Goal: Task Accomplishment & Management: Manage account settings

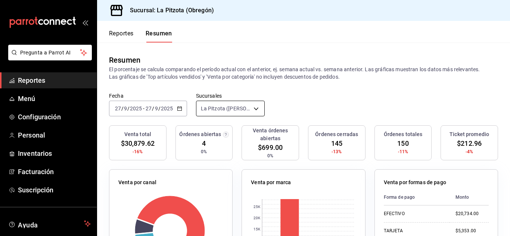
click at [249, 102] on body "Pregunta a Parrot AI Reportes Menú Configuración Personal Inventarios Facturaci…" at bounding box center [255, 118] width 510 height 236
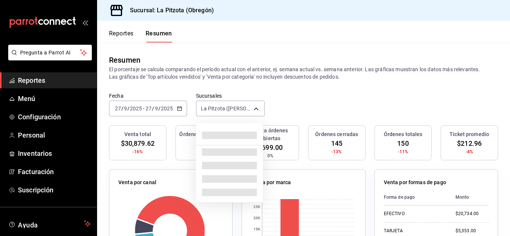
click at [252, 109] on div at bounding box center [255, 118] width 510 height 236
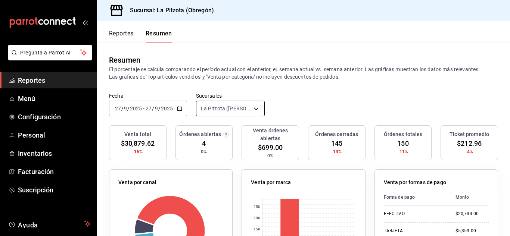
click at [252, 109] on body "Pregunta a Parrot AI Reportes Menú Configuración Personal Inventarios Facturaci…" at bounding box center [255, 118] width 510 height 236
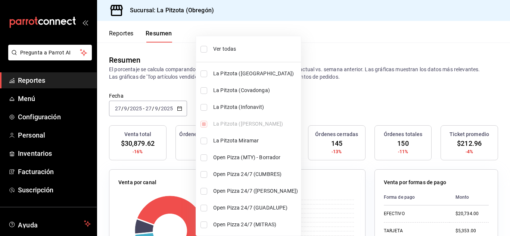
click at [206, 105] on input "checkbox" at bounding box center [203, 107] width 7 height 7
checkbox input "true"
type input "[object Object],[object Object]"
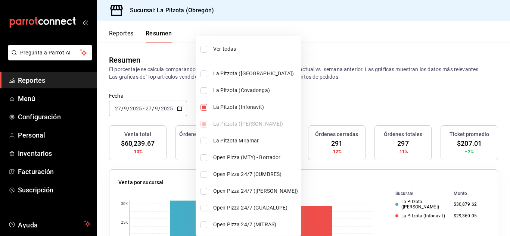
click at [206, 105] on input "checkbox" at bounding box center [203, 107] width 7 height 7
checkbox input "false"
type input "[object Object]"
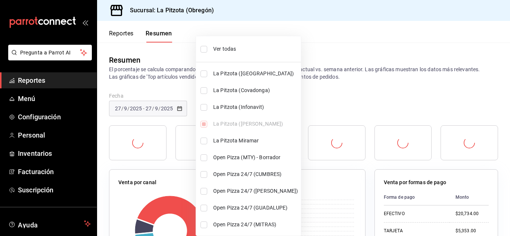
click at [342, 113] on div at bounding box center [255, 118] width 510 height 236
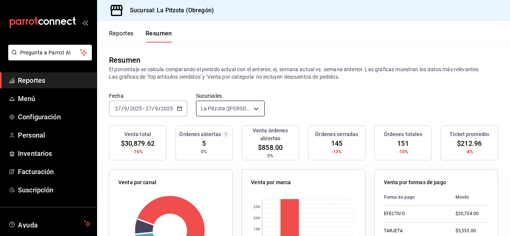
click at [219, 108] on body "Pregunta a Parrot AI Reportes Menú Configuración Personal Inventarios Facturaci…" at bounding box center [255, 118] width 510 height 236
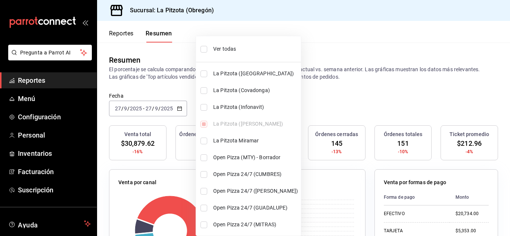
click at [203, 105] on input "checkbox" at bounding box center [203, 107] width 7 height 7
checkbox input "true"
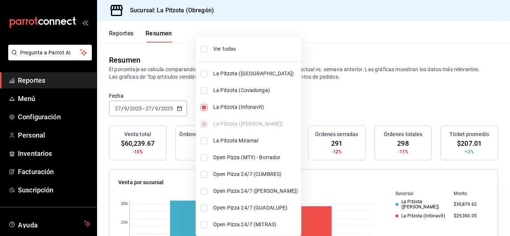
click at [328, 107] on div at bounding box center [255, 118] width 510 height 236
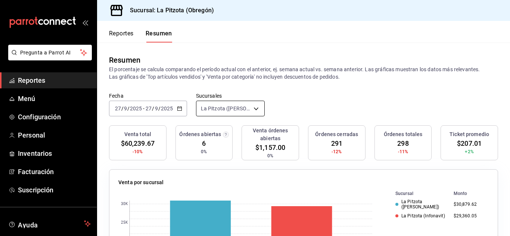
click at [237, 105] on body "Pregunta a Parrot AI Reportes Menú Configuración Personal Inventarios Facturaci…" at bounding box center [255, 118] width 510 height 236
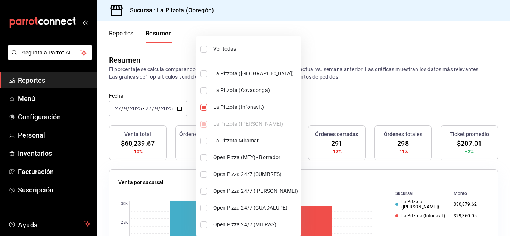
click at [197, 94] on li "La Pitzota (Covadonga)" at bounding box center [248, 90] width 105 height 17
type input "[object Object],[object Object],[object Object]"
checkbox input "true"
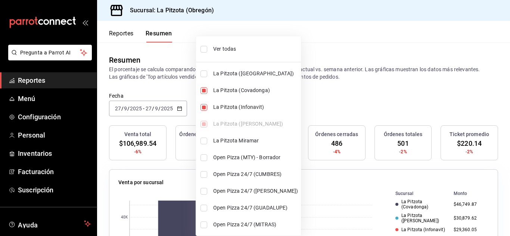
click at [204, 142] on input "checkbox" at bounding box center [203, 141] width 7 height 7
checkbox input "true"
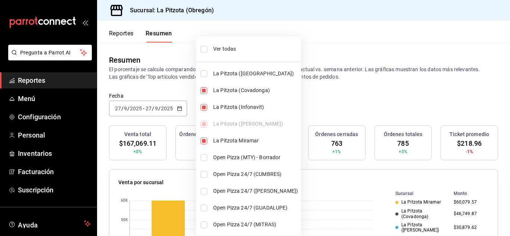
click at [207, 77] on li "La Pitzota ([GEOGRAPHIC_DATA])" at bounding box center [248, 73] width 105 height 17
type input "[object Object],[object Object],[object Object],[object Object],[object Object]"
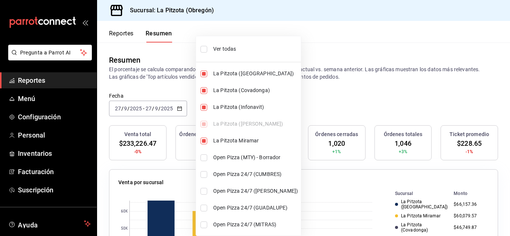
click at [202, 77] on input "checkbox" at bounding box center [203, 74] width 7 height 7
checkbox input "false"
type input "[object Object],[object Object],[object Object],[object Object]"
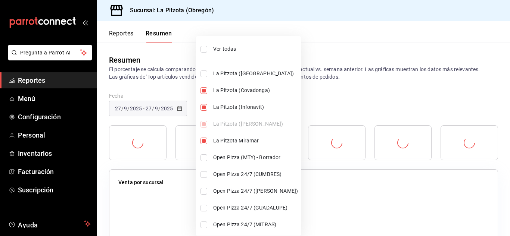
click at [204, 89] on input "checkbox" at bounding box center [203, 90] width 7 height 7
checkbox input "false"
type input "[object Object],[object Object],[object Object]"
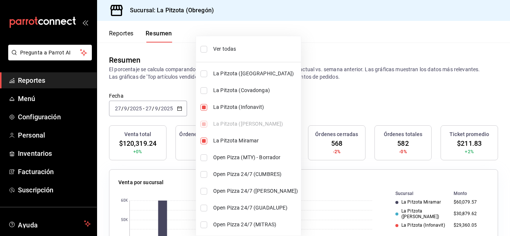
click at [202, 105] on input "checkbox" at bounding box center [203, 107] width 7 height 7
checkbox input "false"
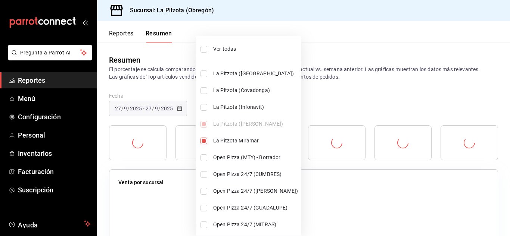
type input "[object Object],[object Object]"
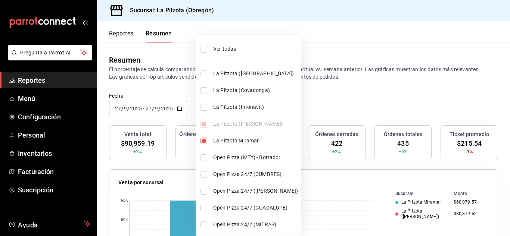
click at [171, 79] on div at bounding box center [255, 118] width 510 height 236
